Goal: Transaction & Acquisition: Purchase product/service

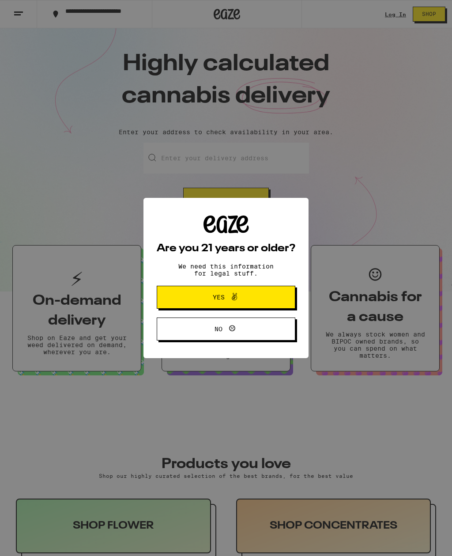
click at [277, 288] on button "Yes" at bounding box center [226, 297] width 139 height 23
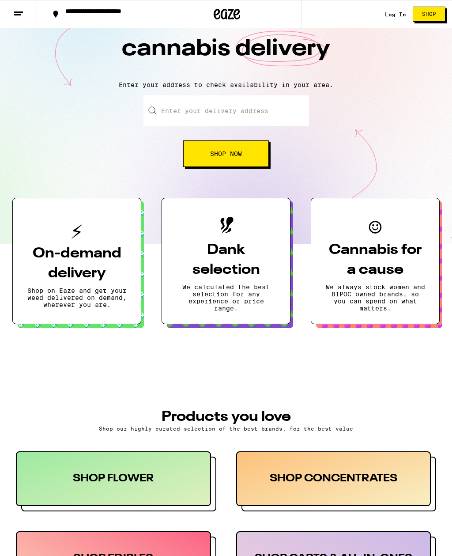
click at [400, 13] on link "Log In" at bounding box center [395, 14] width 21 height 6
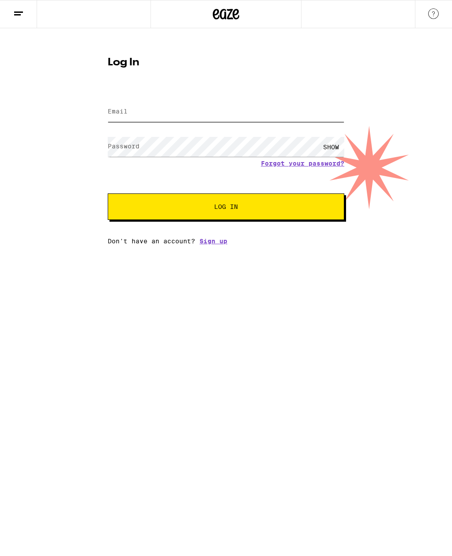
click at [225, 117] on input "Email" at bounding box center [226, 112] width 237 height 20
type input "[EMAIL_ADDRESS][DOMAIN_NAME]"
click at [226, 208] on button "Log In" at bounding box center [226, 207] width 237 height 27
